Goal: Task Accomplishment & Management: Manage account settings

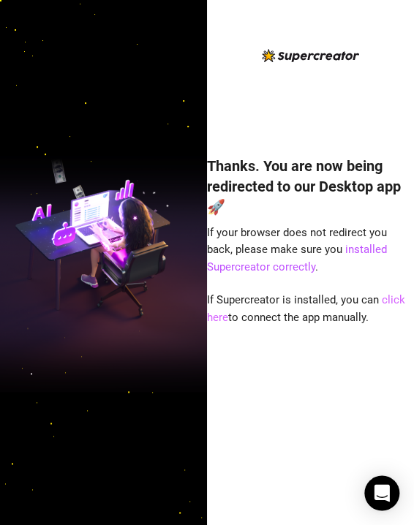
click at [389, 296] on link "click here" at bounding box center [306, 308] width 198 height 31
click at [386, 294] on link "click here" at bounding box center [306, 308] width 198 height 31
click at [386, 304] on link "click here" at bounding box center [306, 308] width 198 height 31
click at [383, 300] on link "click here" at bounding box center [306, 308] width 198 height 31
click at [386, 301] on link "click here" at bounding box center [306, 308] width 198 height 31
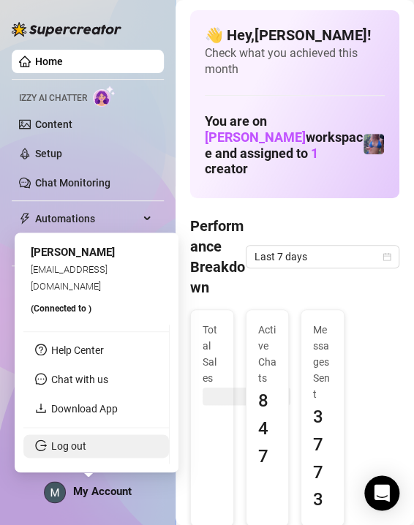
click at [86, 441] on link "Log out" at bounding box center [68, 447] width 35 height 12
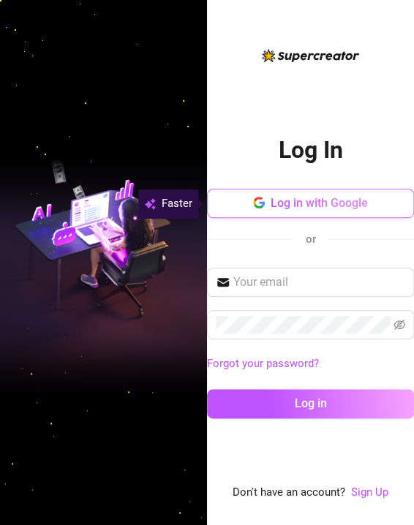
click at [341, 203] on span "Log in with Google" at bounding box center [319, 203] width 97 height 14
